Goal: Information Seeking & Learning: Learn about a topic

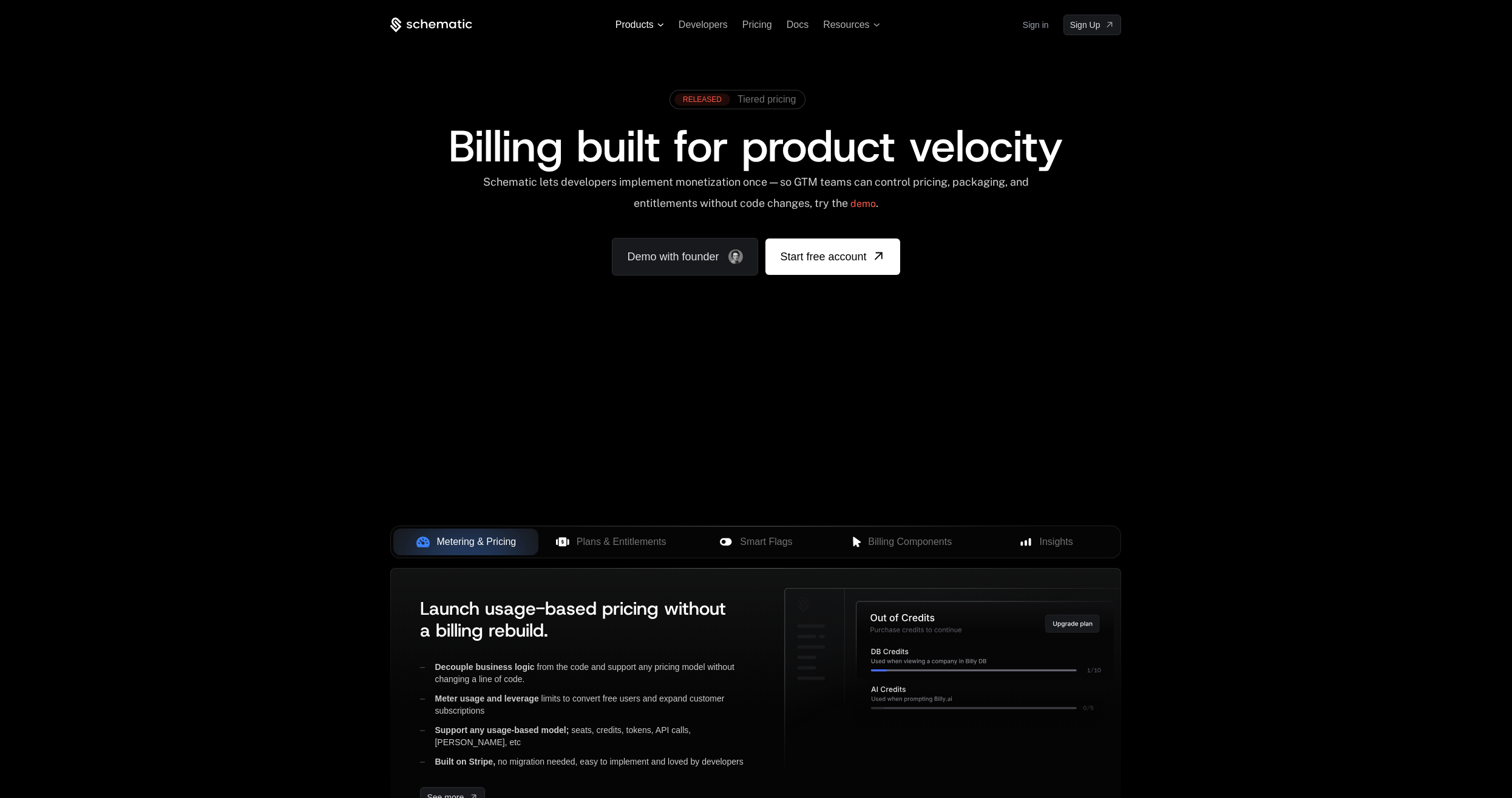
click at [654, 25] on span "Products" at bounding box center [640, 24] width 49 height 11
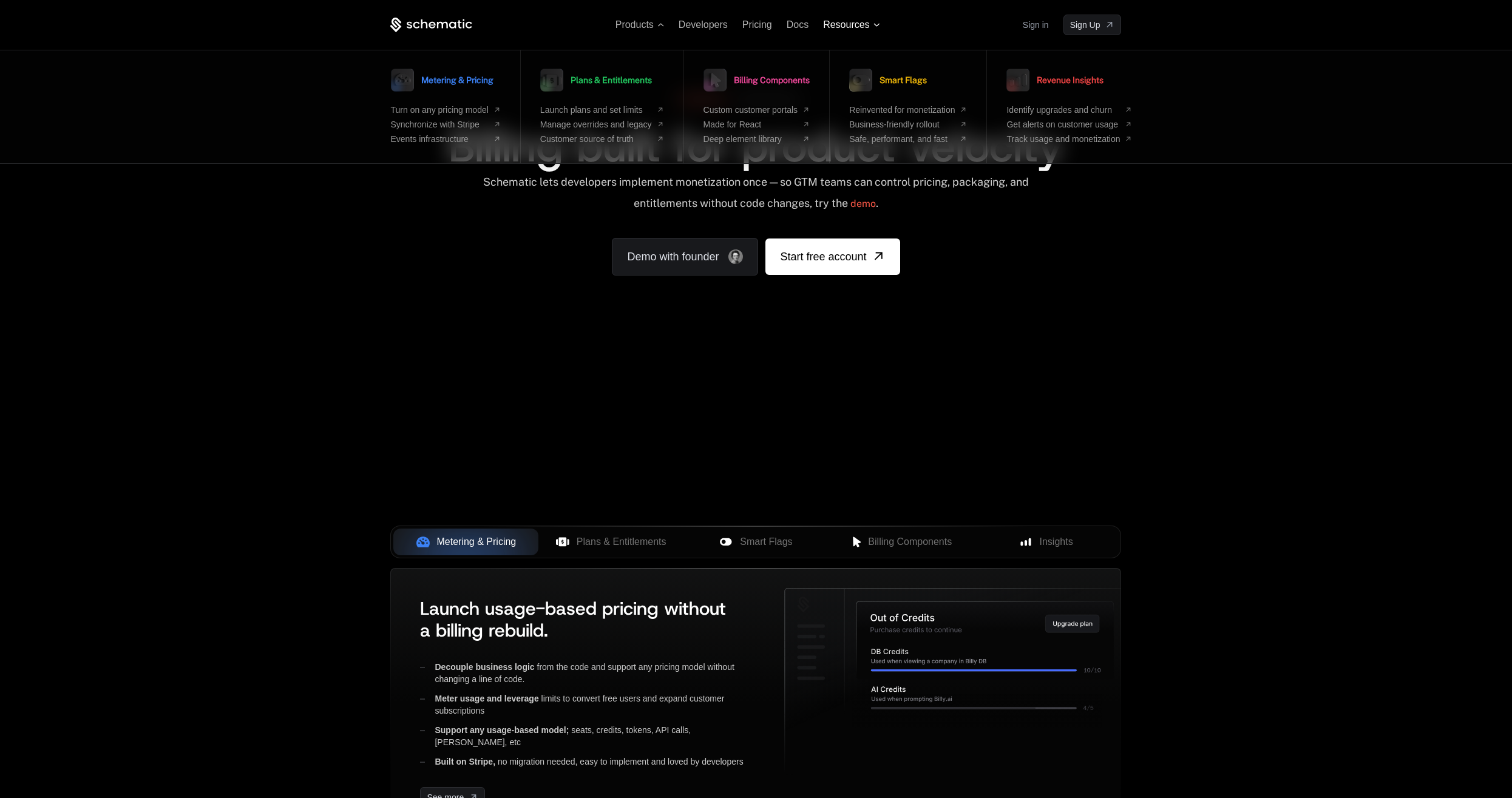
click at [863, 20] on span "Resources" at bounding box center [846, 24] width 46 height 11
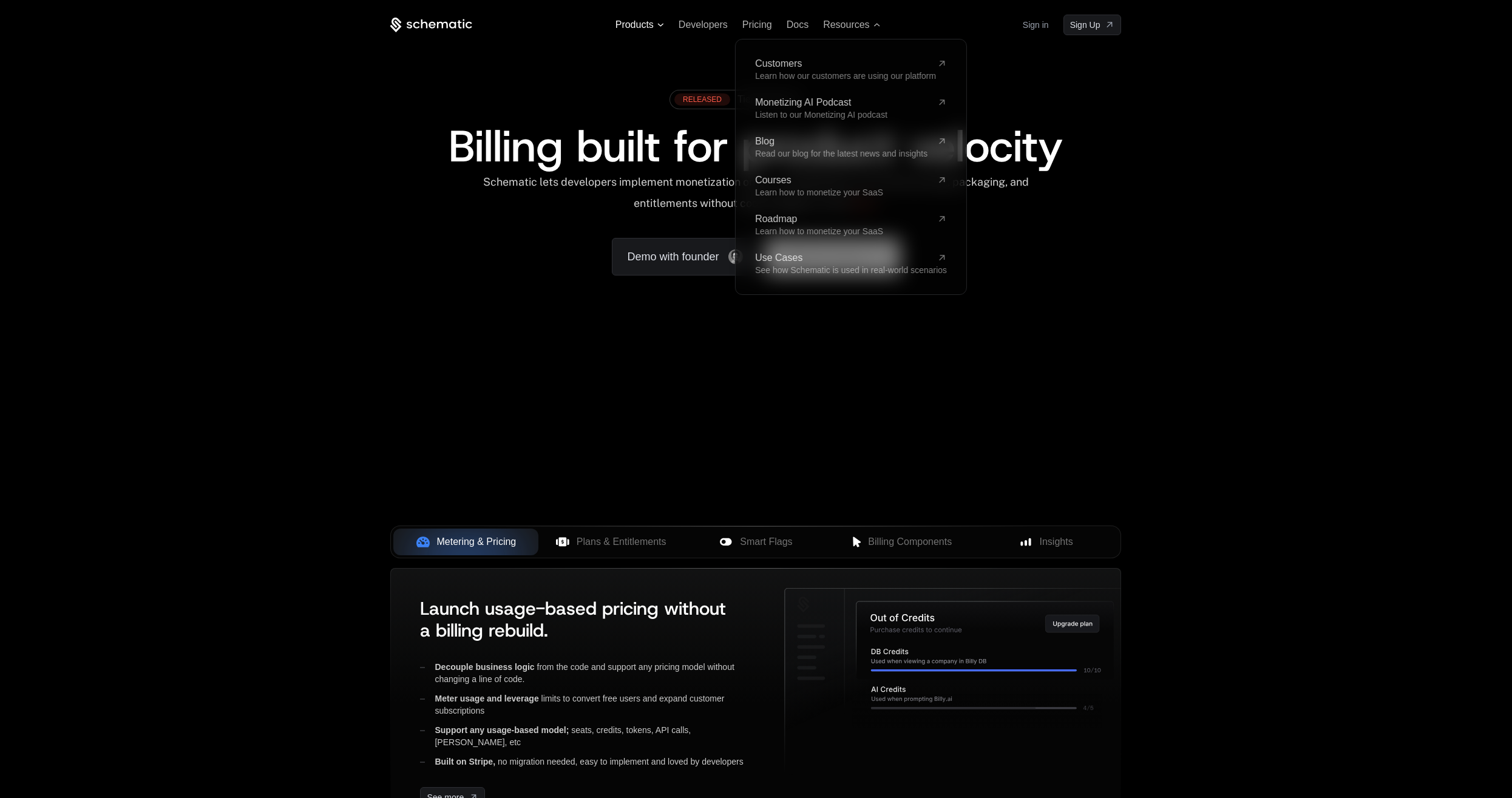
click at [657, 29] on span "Products" at bounding box center [640, 24] width 49 height 11
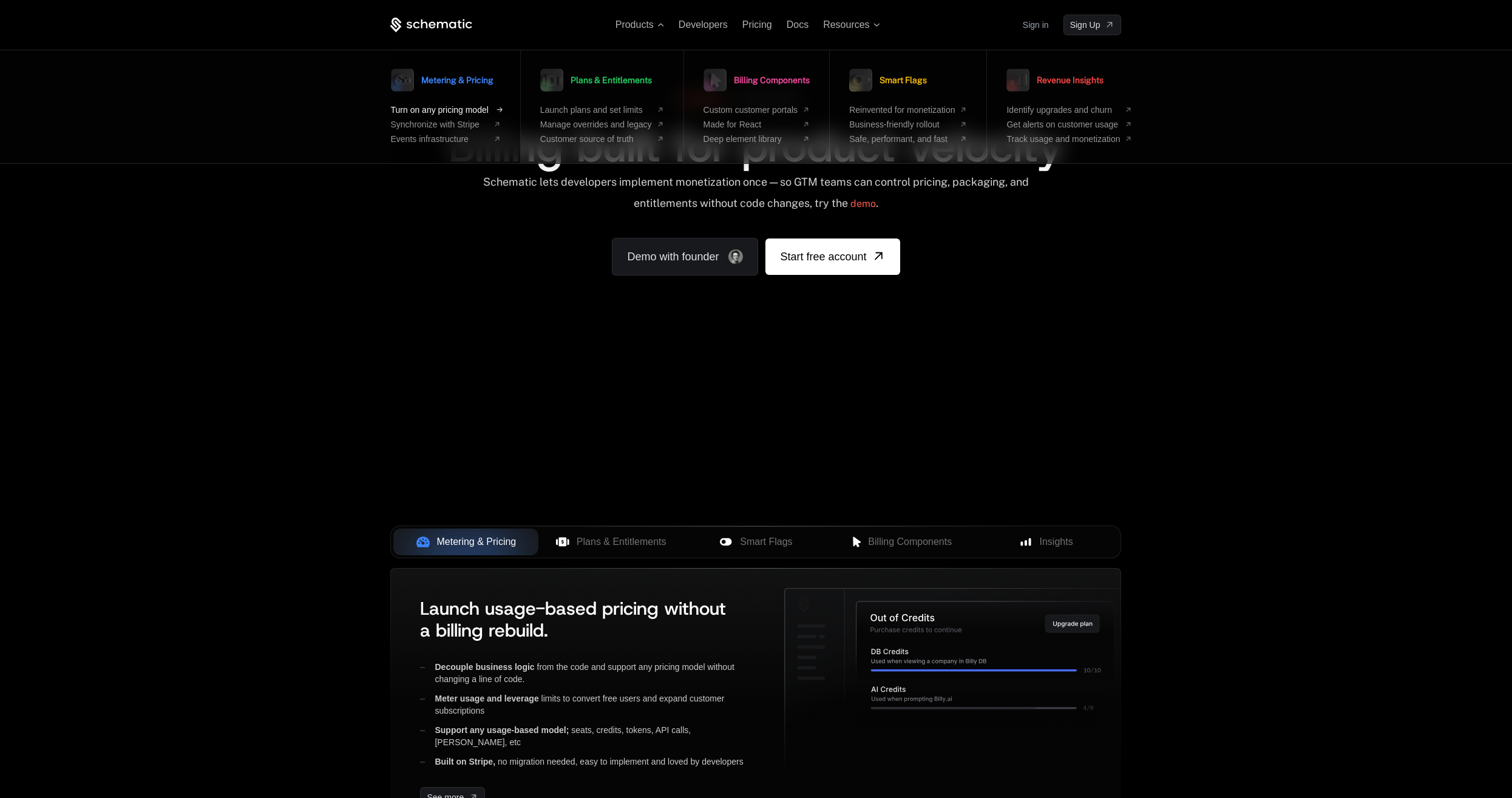
click at [479, 113] on span "Turn on any pricing model" at bounding box center [439, 109] width 98 height 10
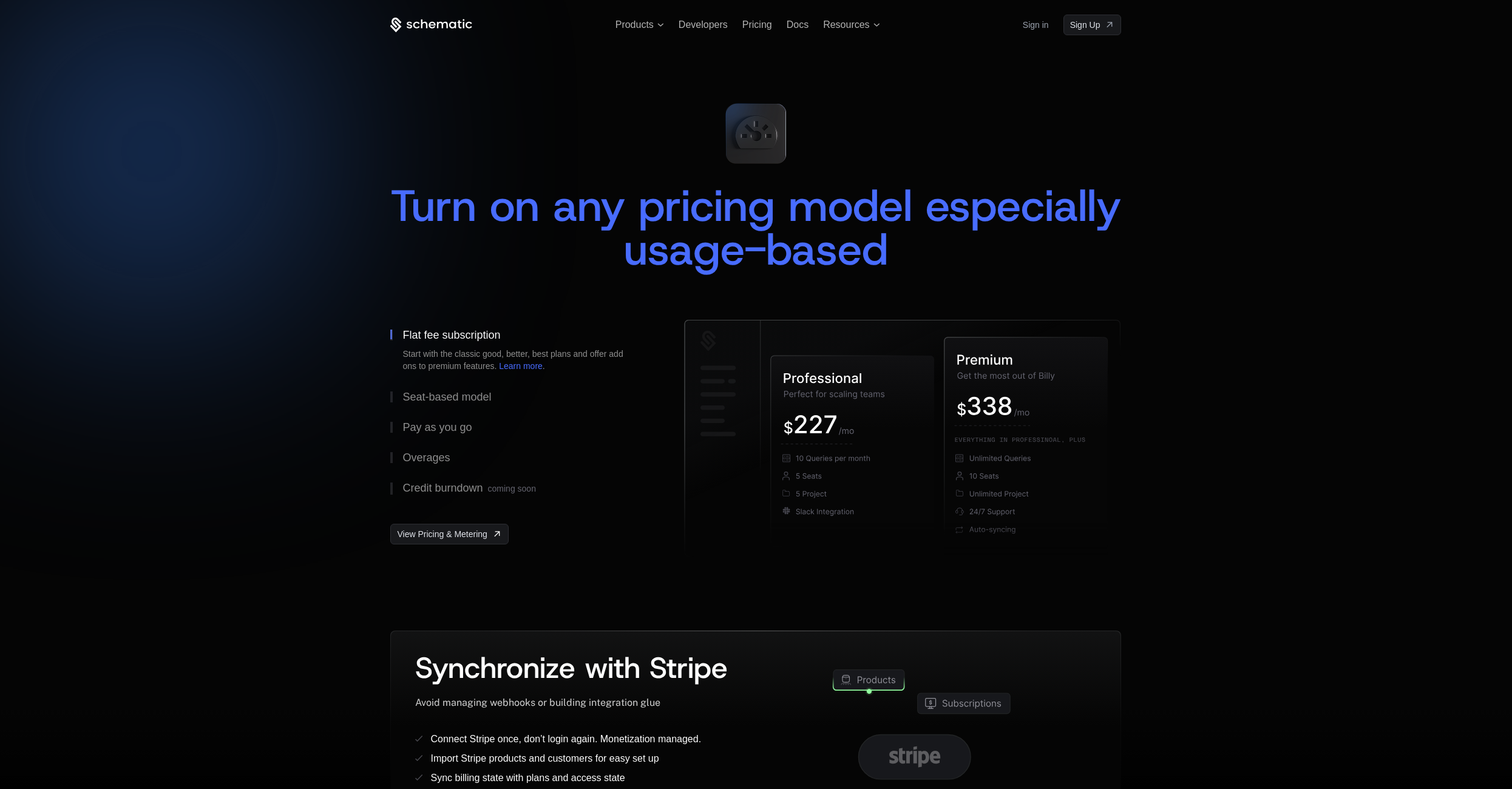
click at [425, 21] on icon at bounding box center [431, 26] width 82 height 15
